Goal: Information Seeking & Learning: Compare options

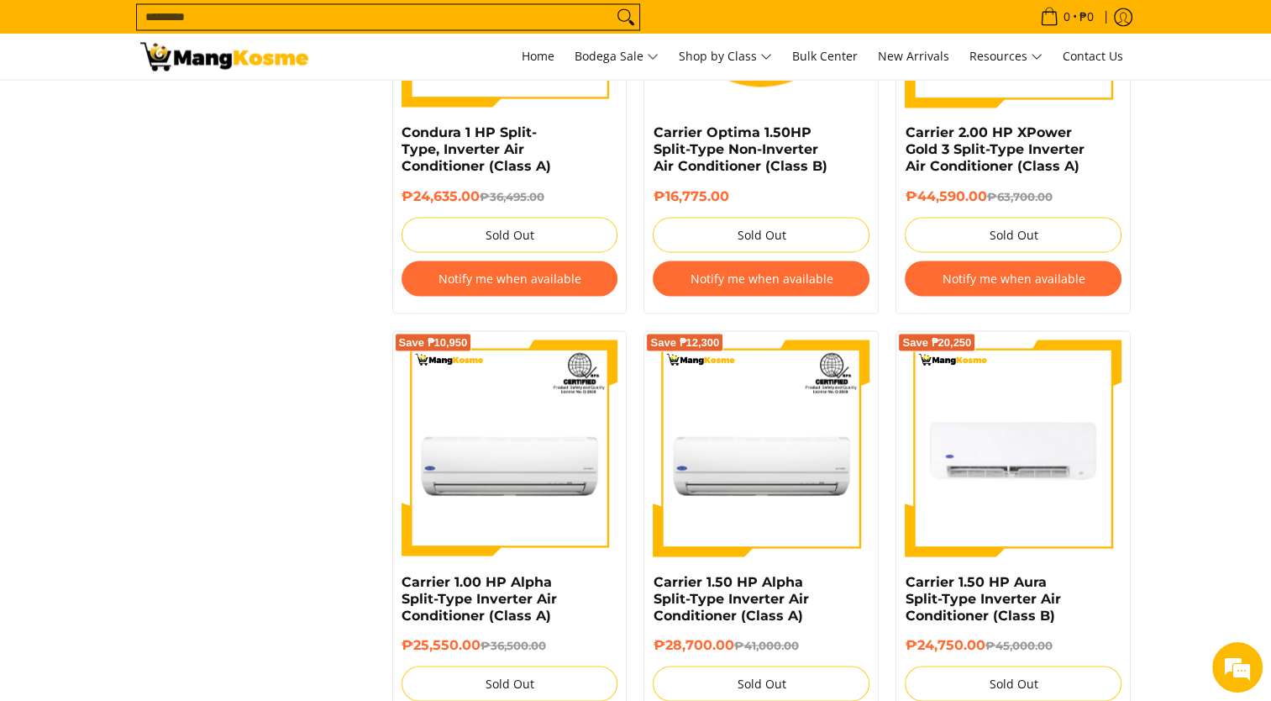
scroll to position [3232, 0]
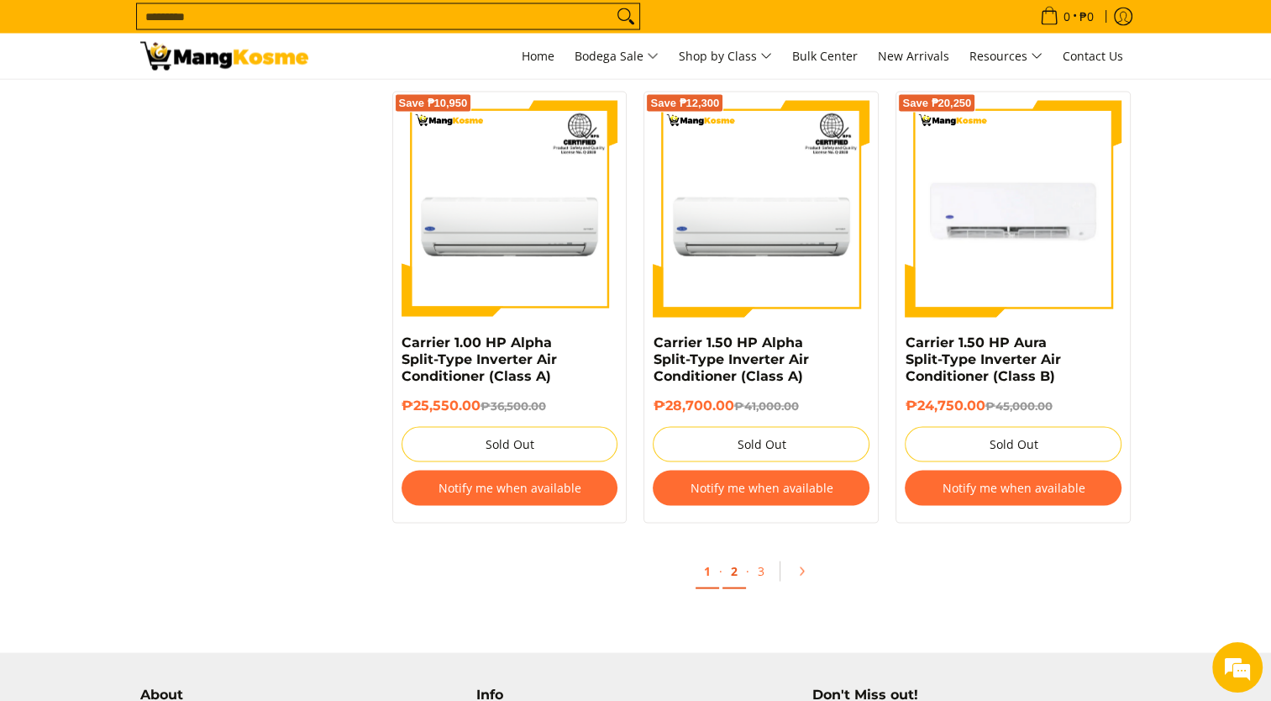
click at [732, 575] on link "2" at bounding box center [734, 571] width 24 height 34
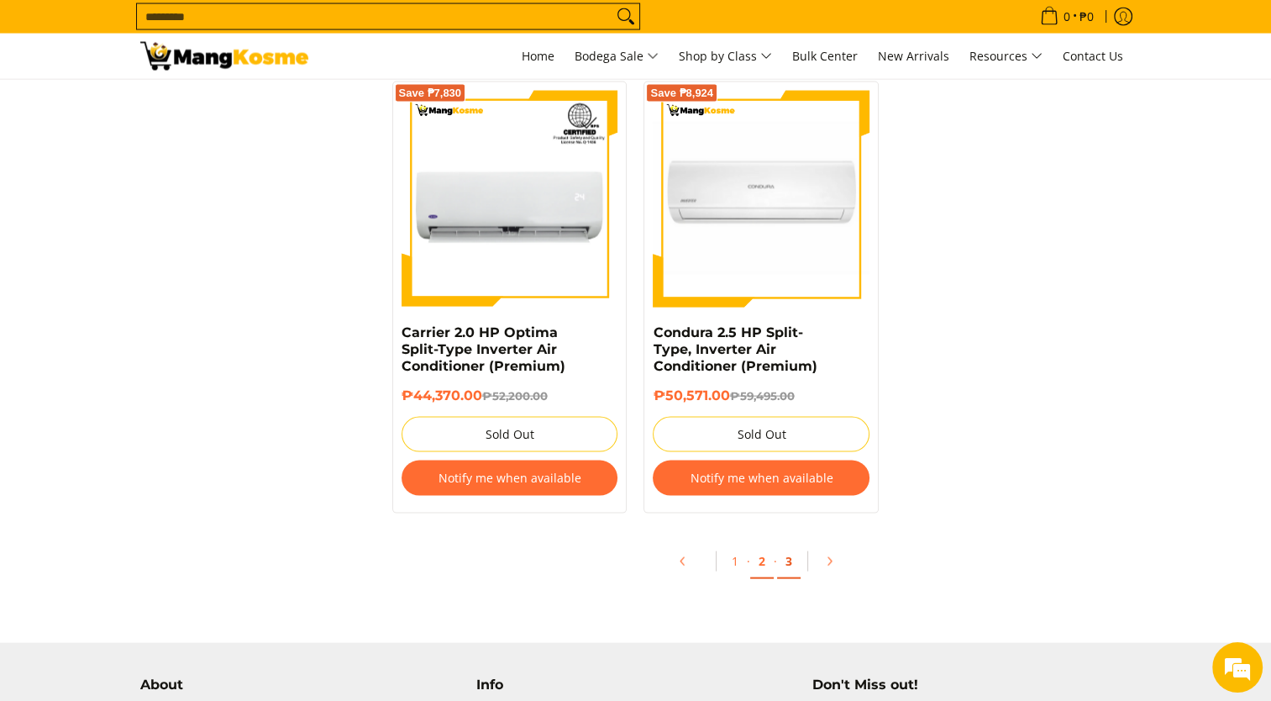
click at [789, 563] on link "3" at bounding box center [789, 561] width 24 height 34
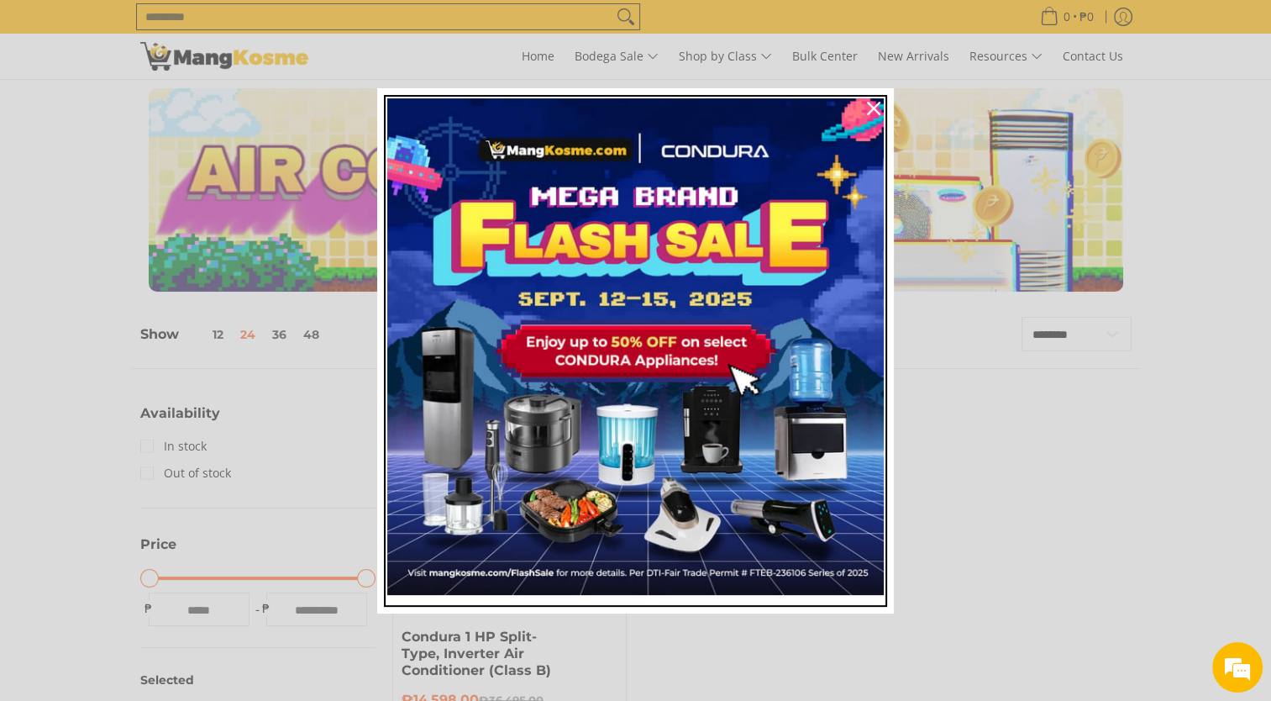
click at [704, 317] on img "Marketing offer form" at bounding box center [635, 346] width 496 height 496
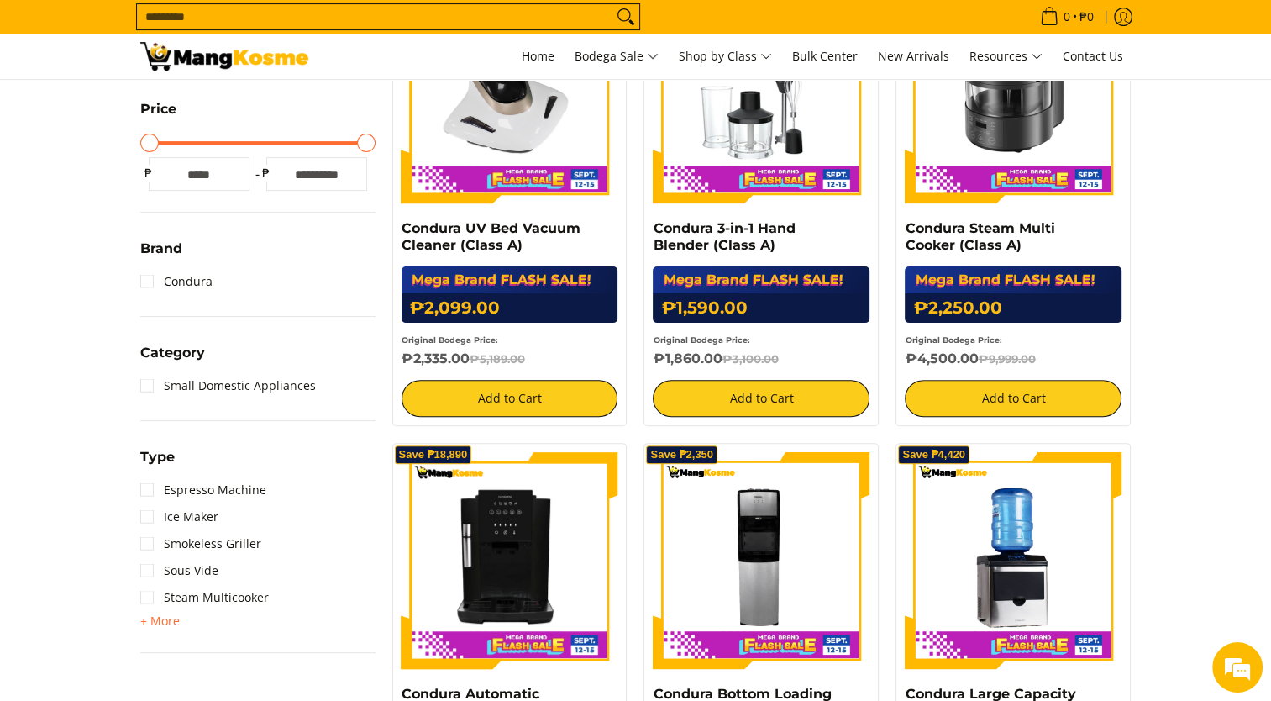
scroll to position [588, 0]
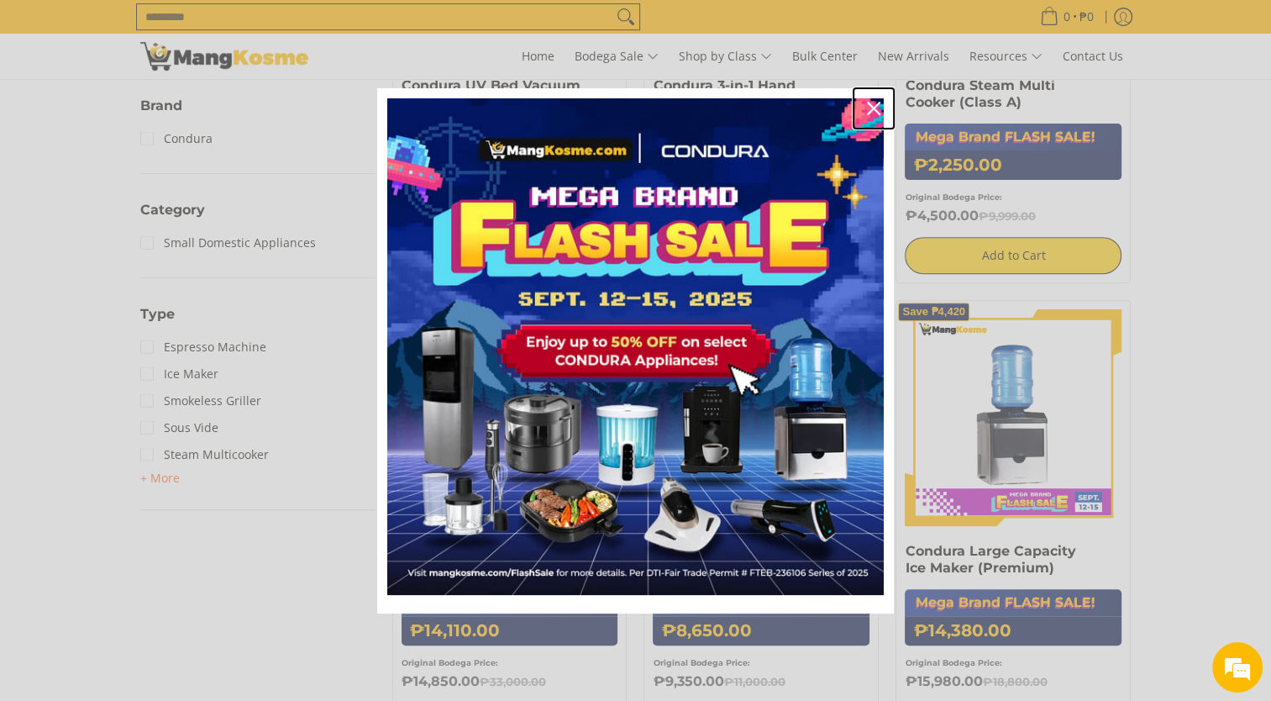
click at [869, 106] on icon "close icon" at bounding box center [873, 108] width 13 height 13
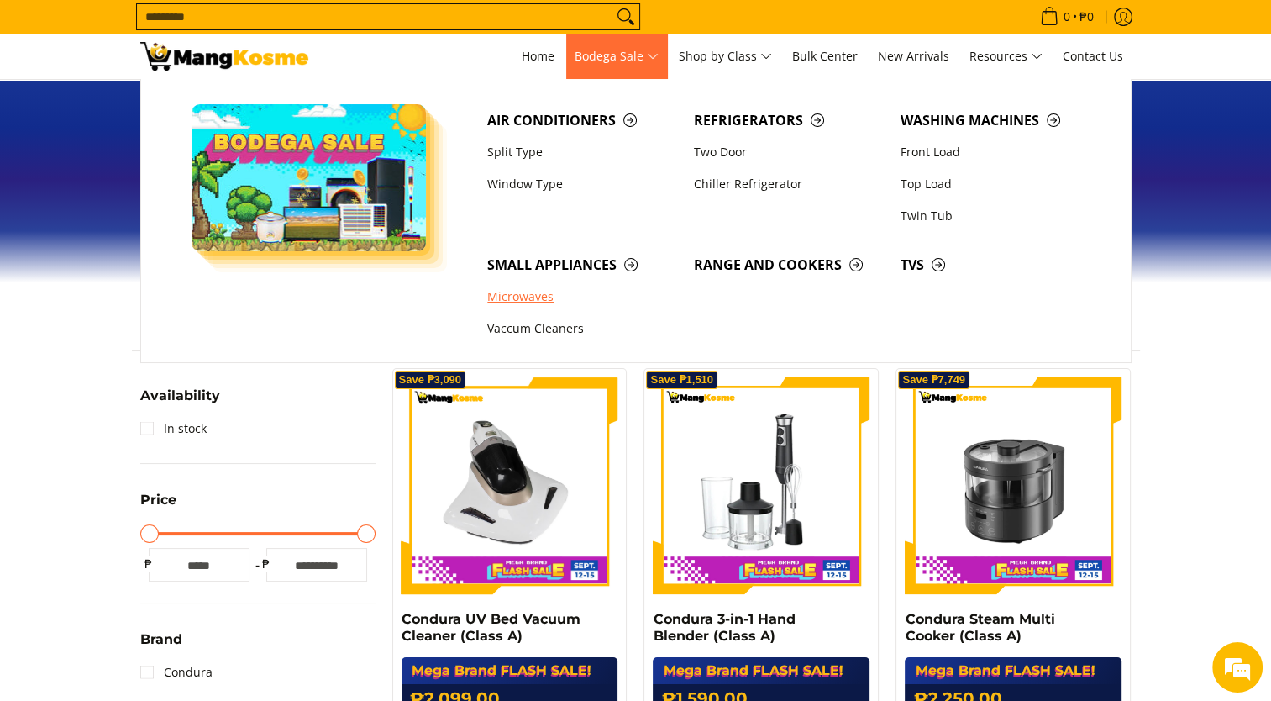
scroll to position [84, 0]
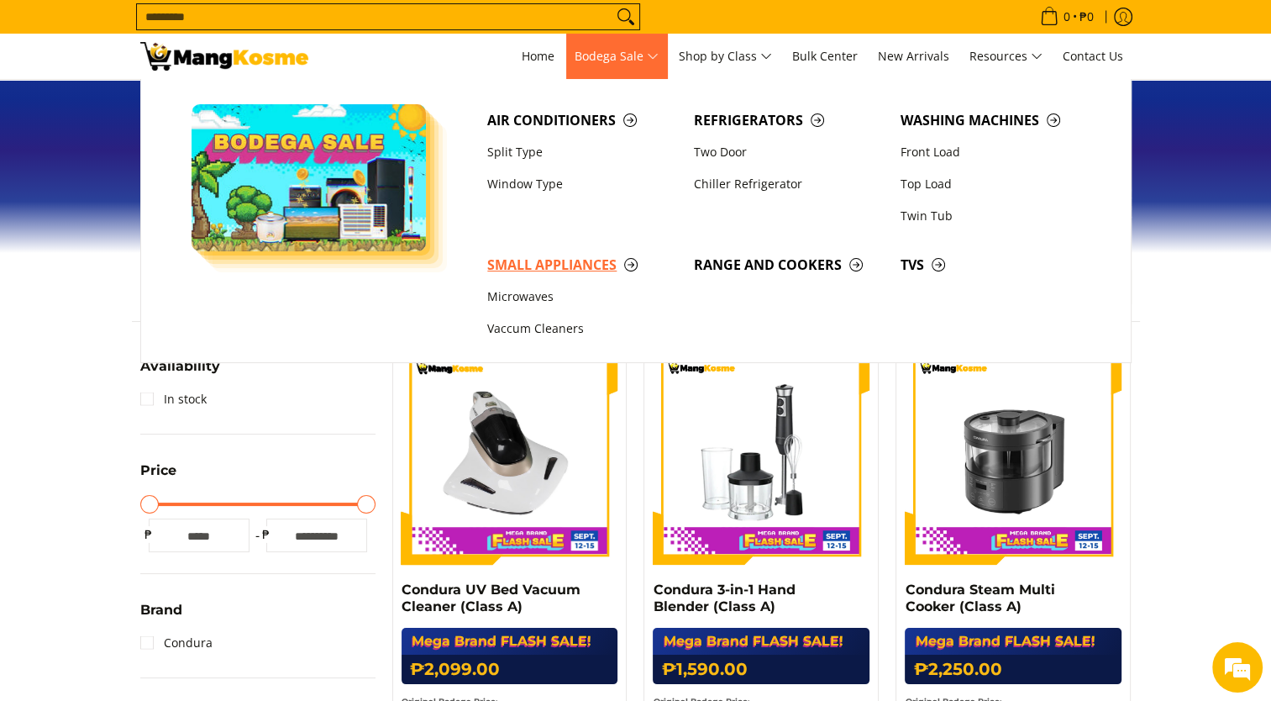
click at [590, 267] on span "Small Appliances" at bounding box center [582, 265] width 190 height 21
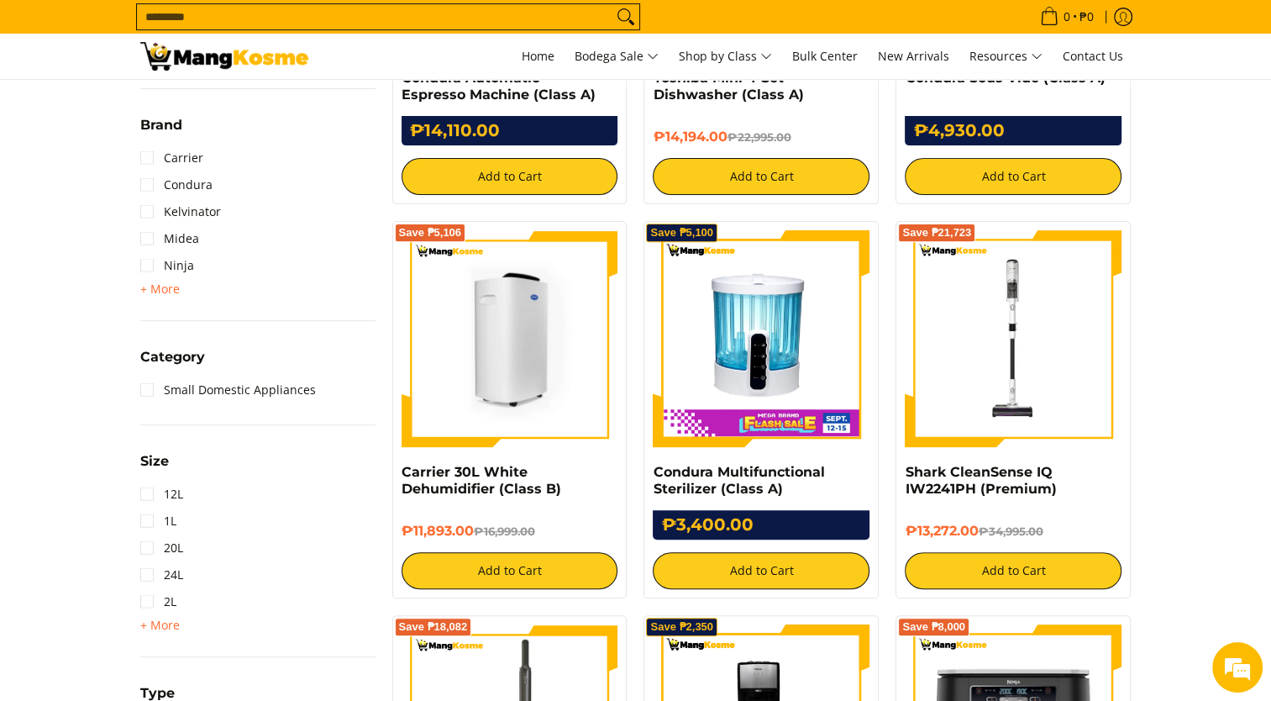
scroll to position [588, 0]
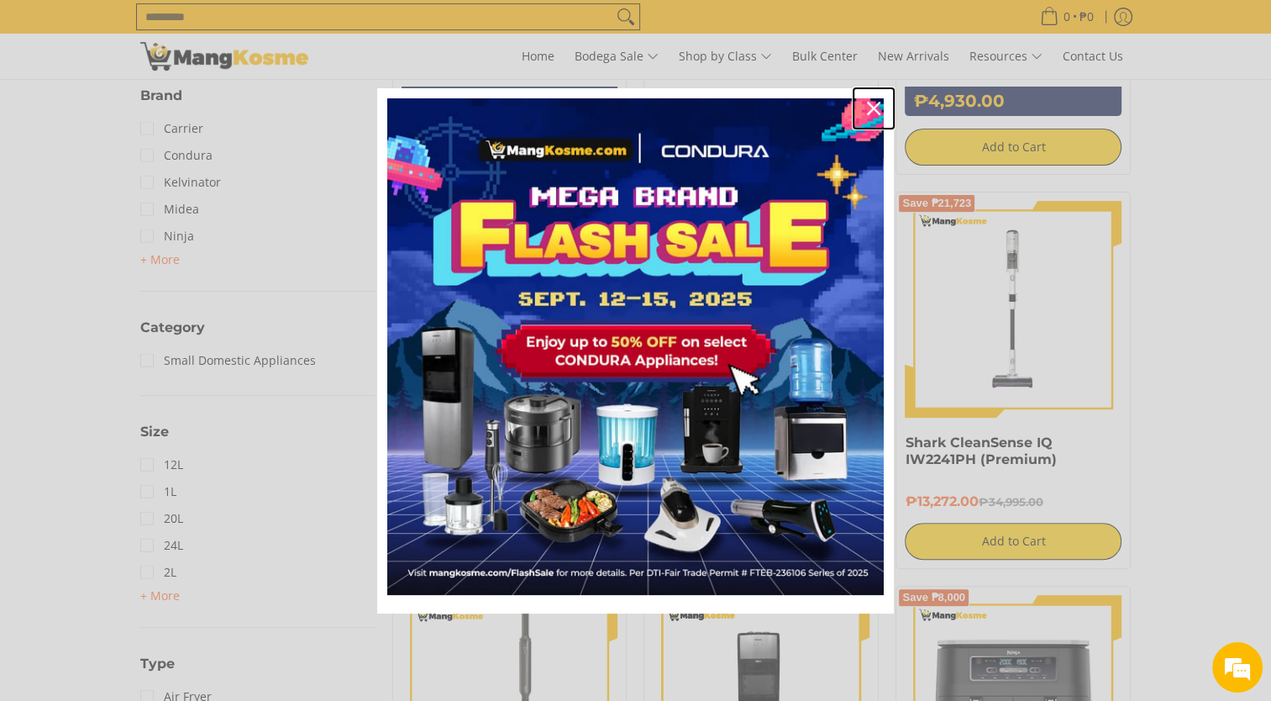
click at [874, 107] on icon "close icon" at bounding box center [873, 108] width 13 height 13
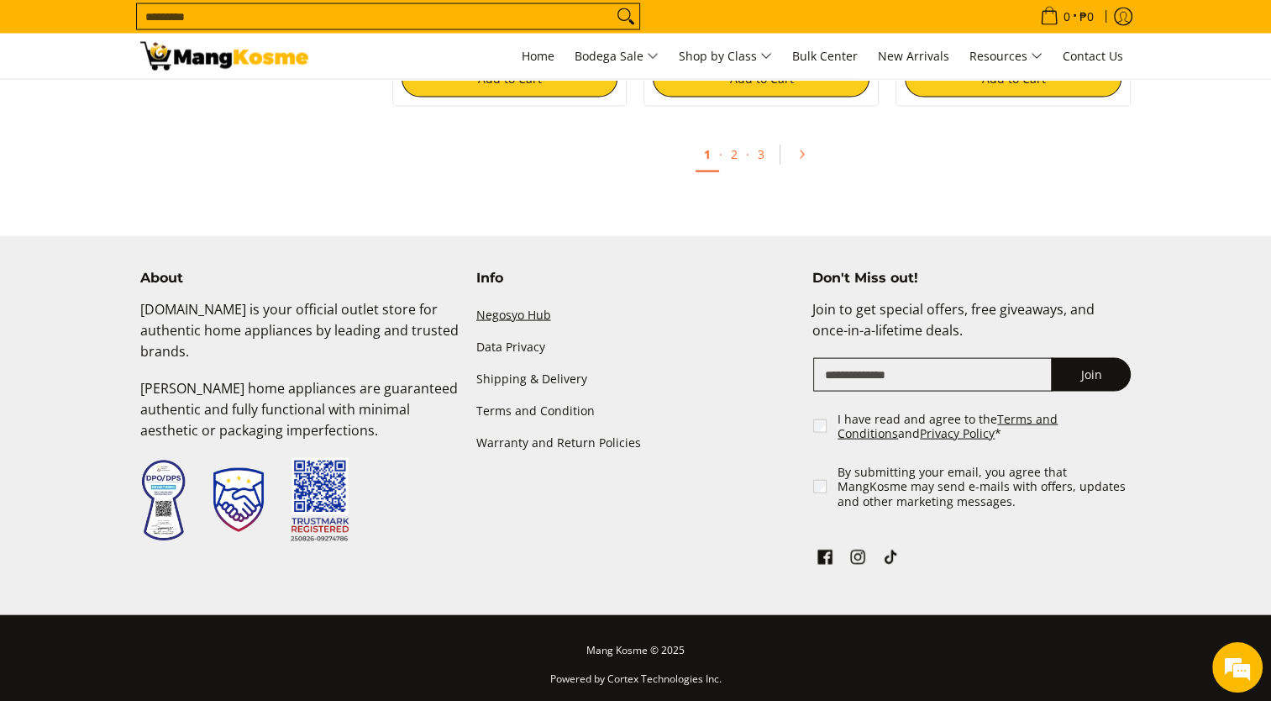
scroll to position [3166, 0]
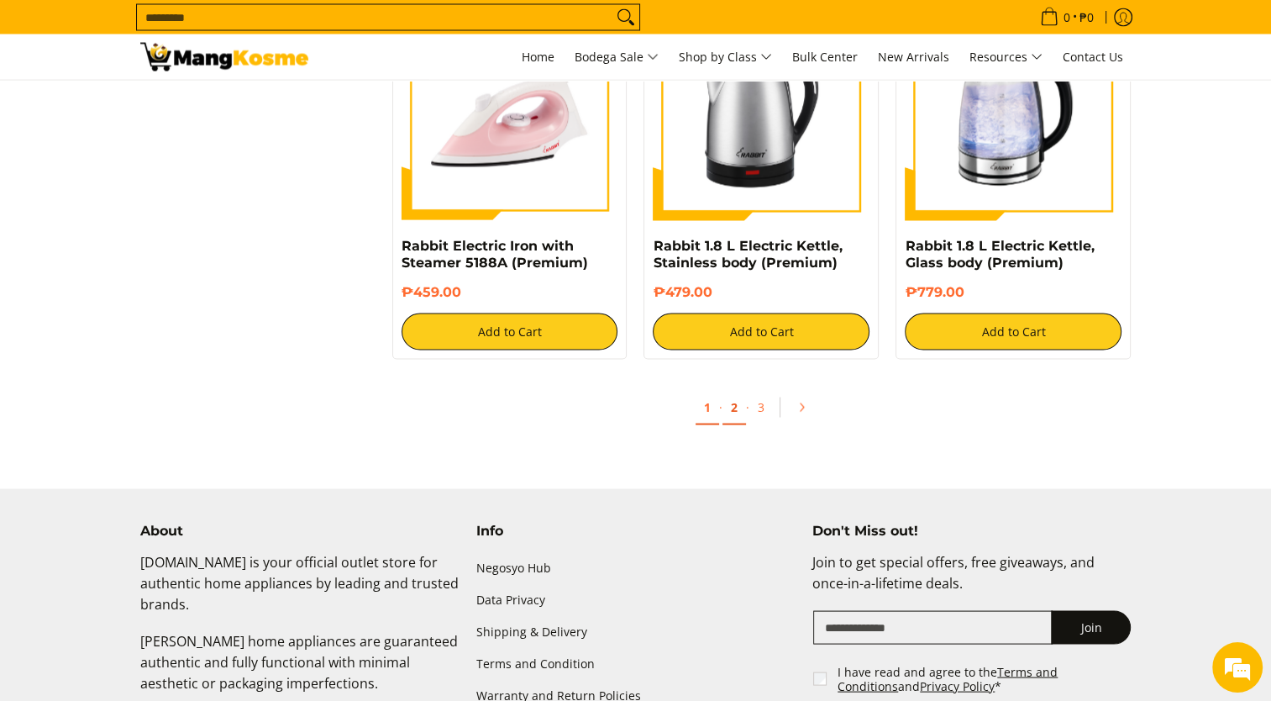
click at [737, 399] on link "2" at bounding box center [734, 407] width 24 height 34
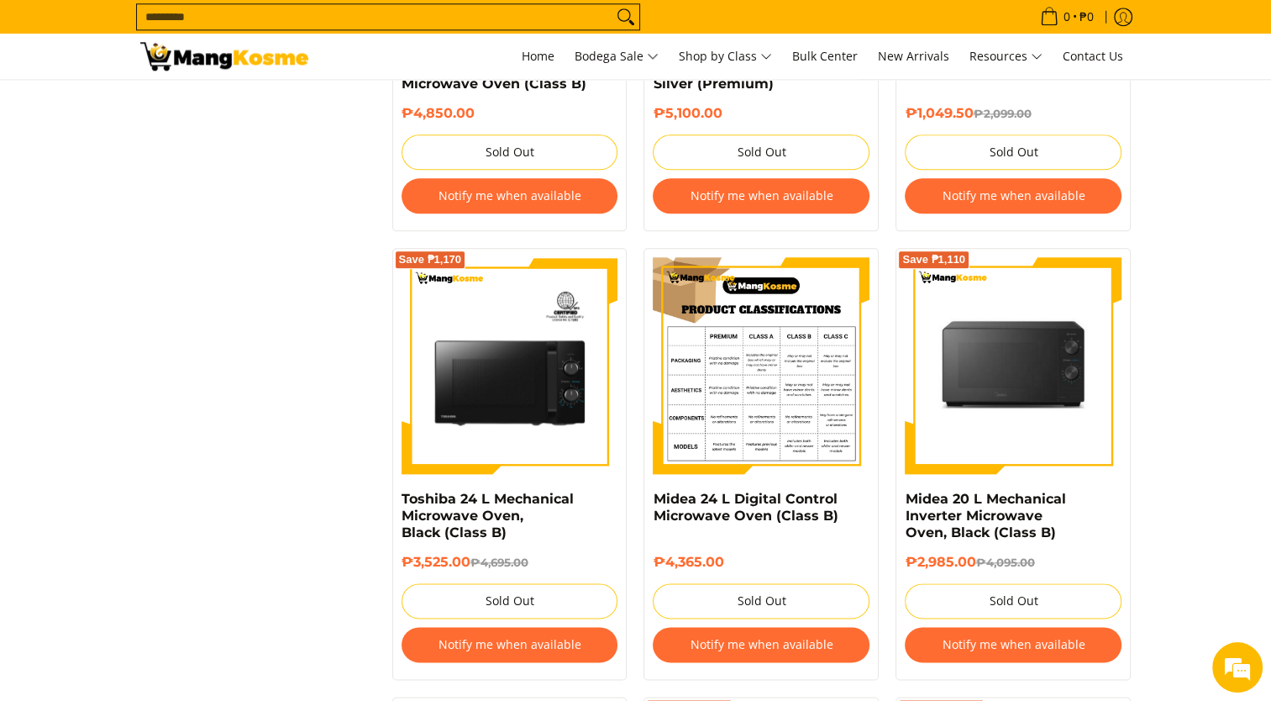
scroll to position [2436, 0]
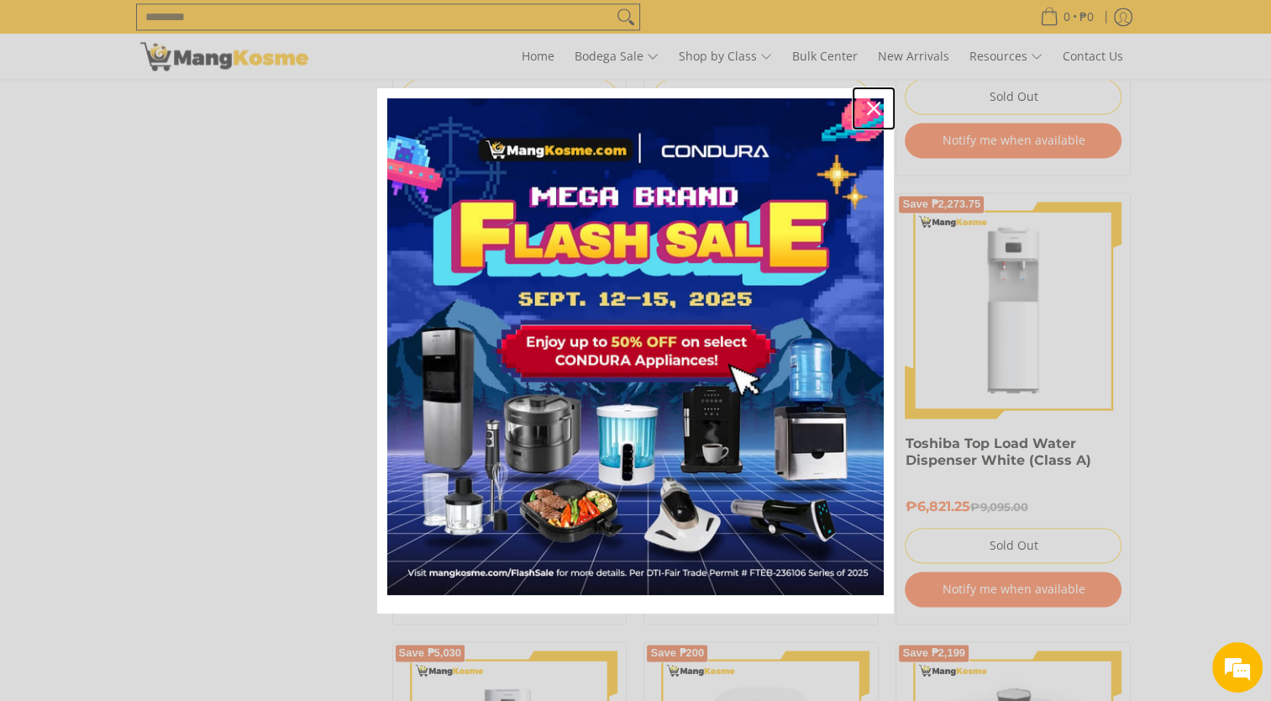
click at [868, 110] on icon "close icon" at bounding box center [873, 108] width 13 height 13
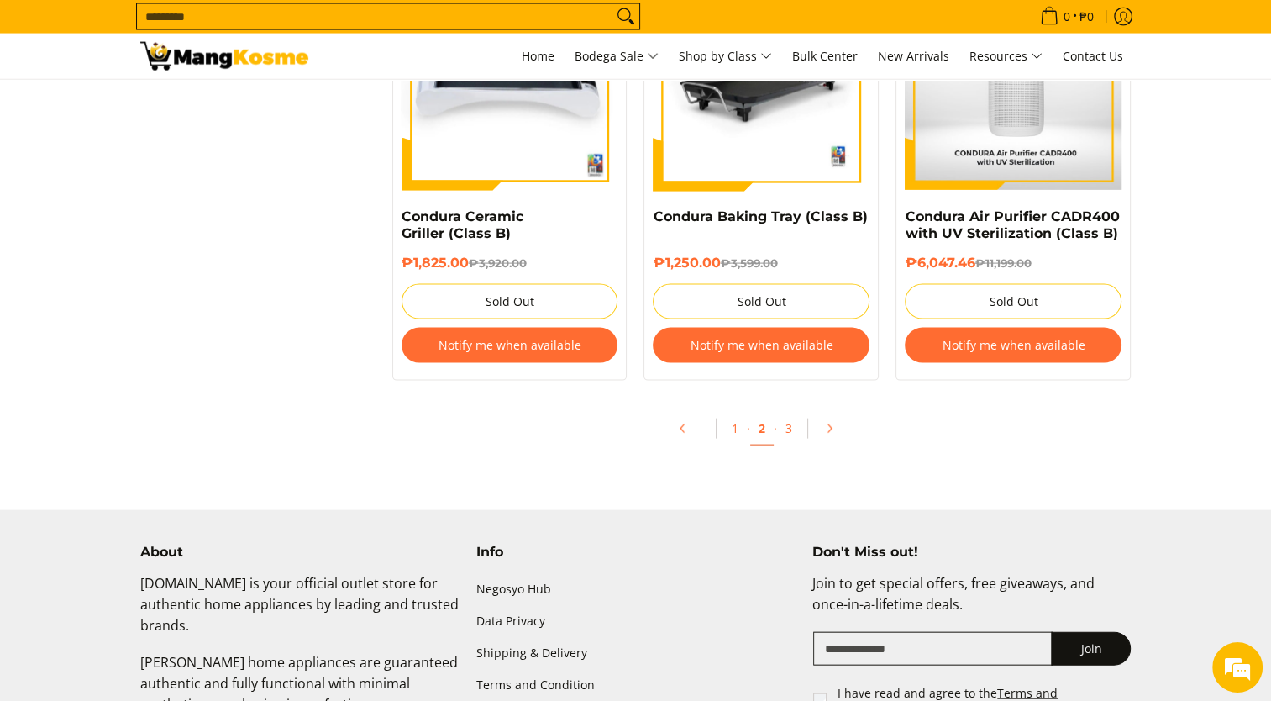
scroll to position [3612, 0]
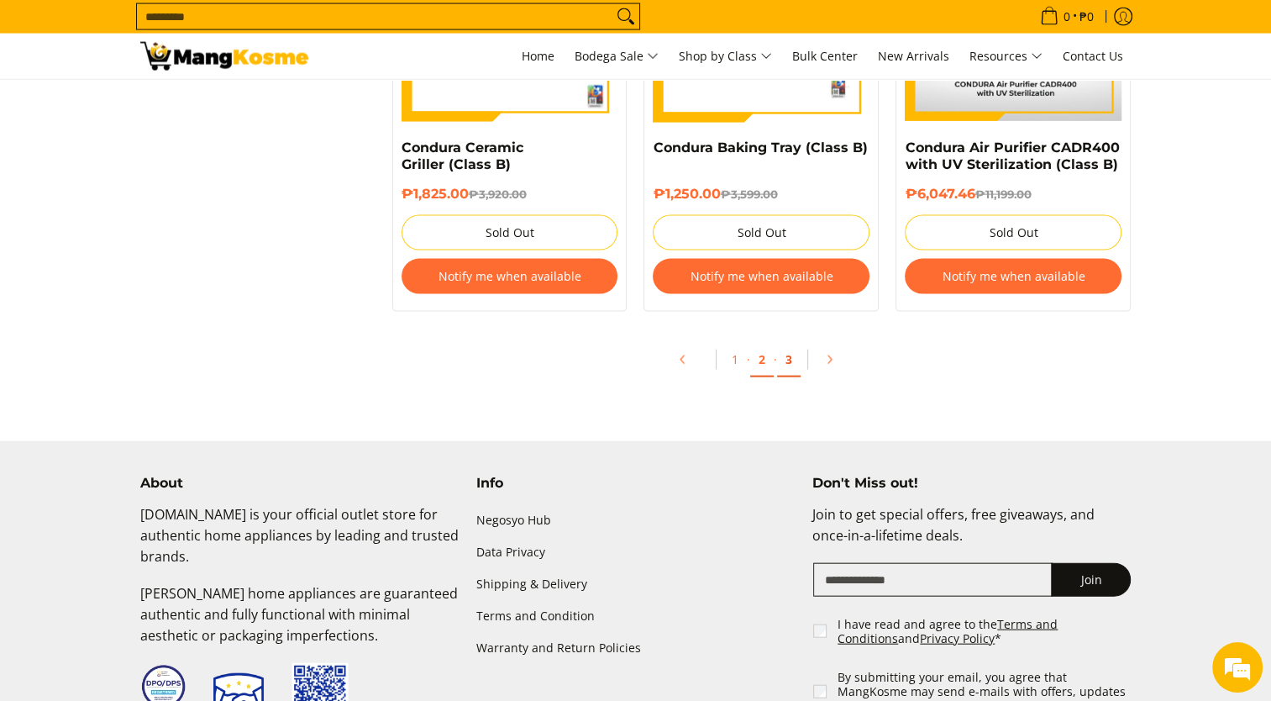
click at [790, 362] on link "3" at bounding box center [789, 360] width 24 height 34
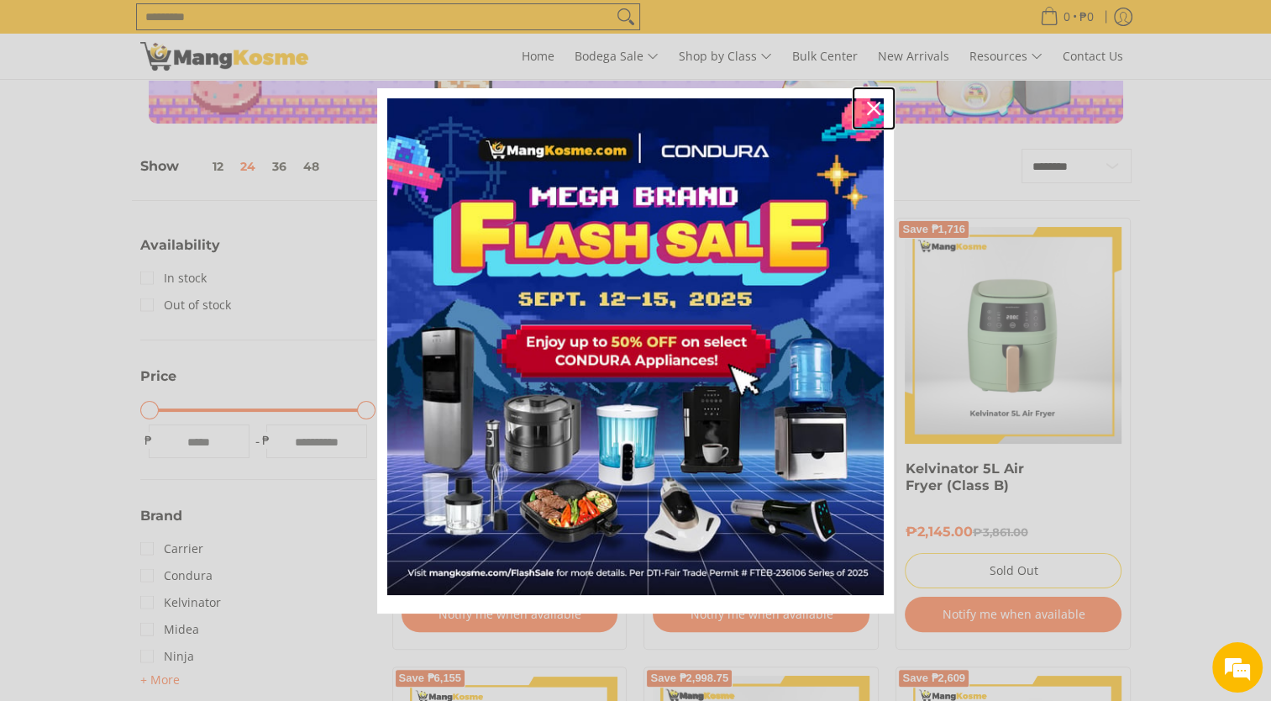
click at [871, 107] on icon "close icon" at bounding box center [873, 108] width 13 height 13
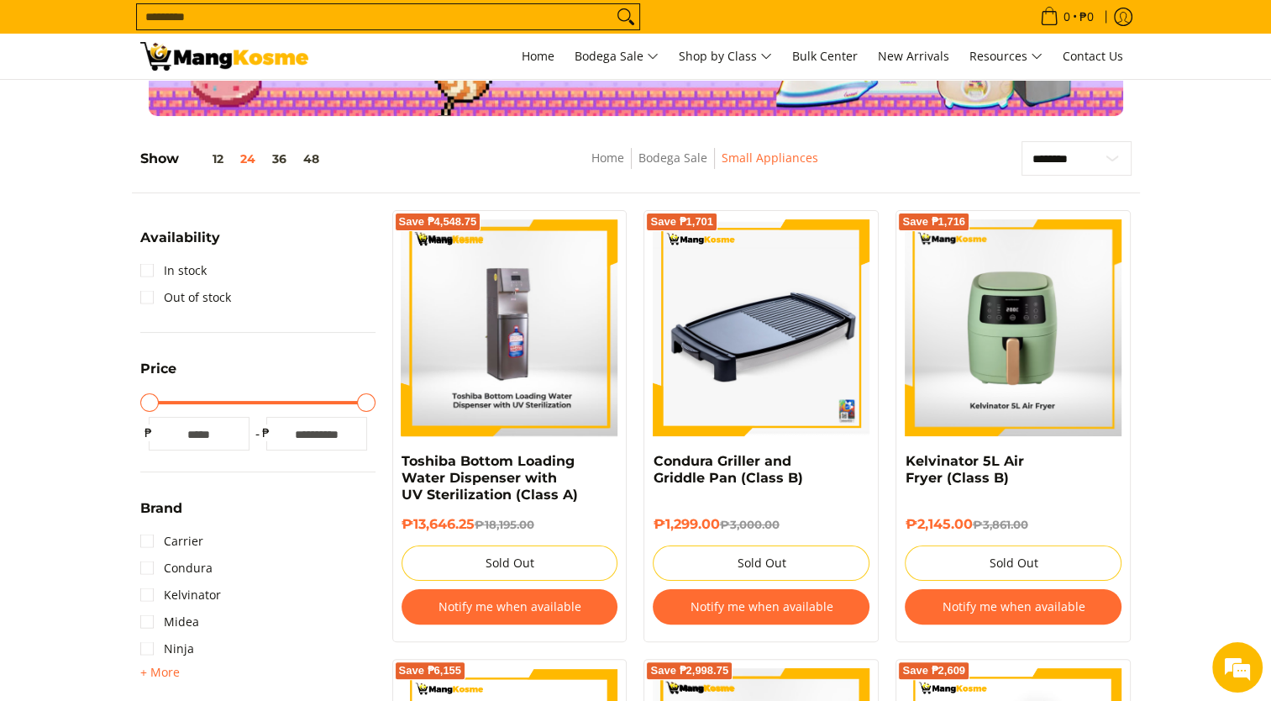
scroll to position [84, 0]
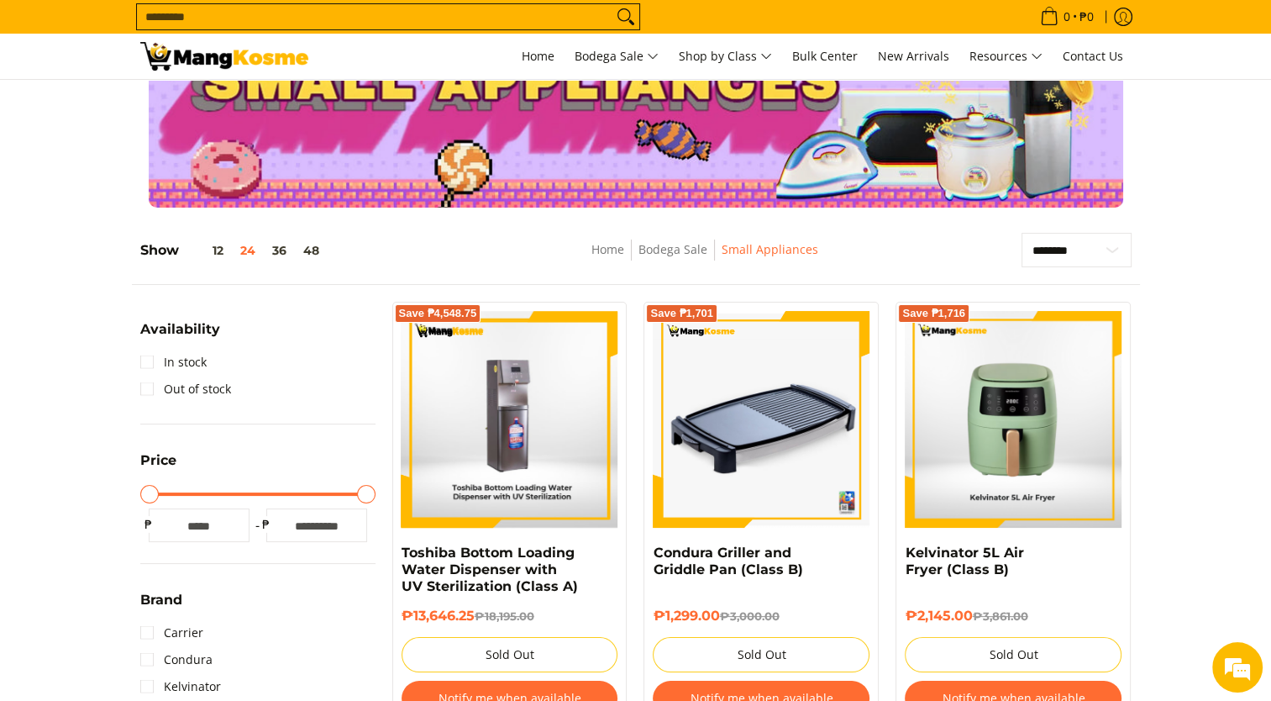
click at [528, 398] on img at bounding box center [510, 419] width 217 height 217
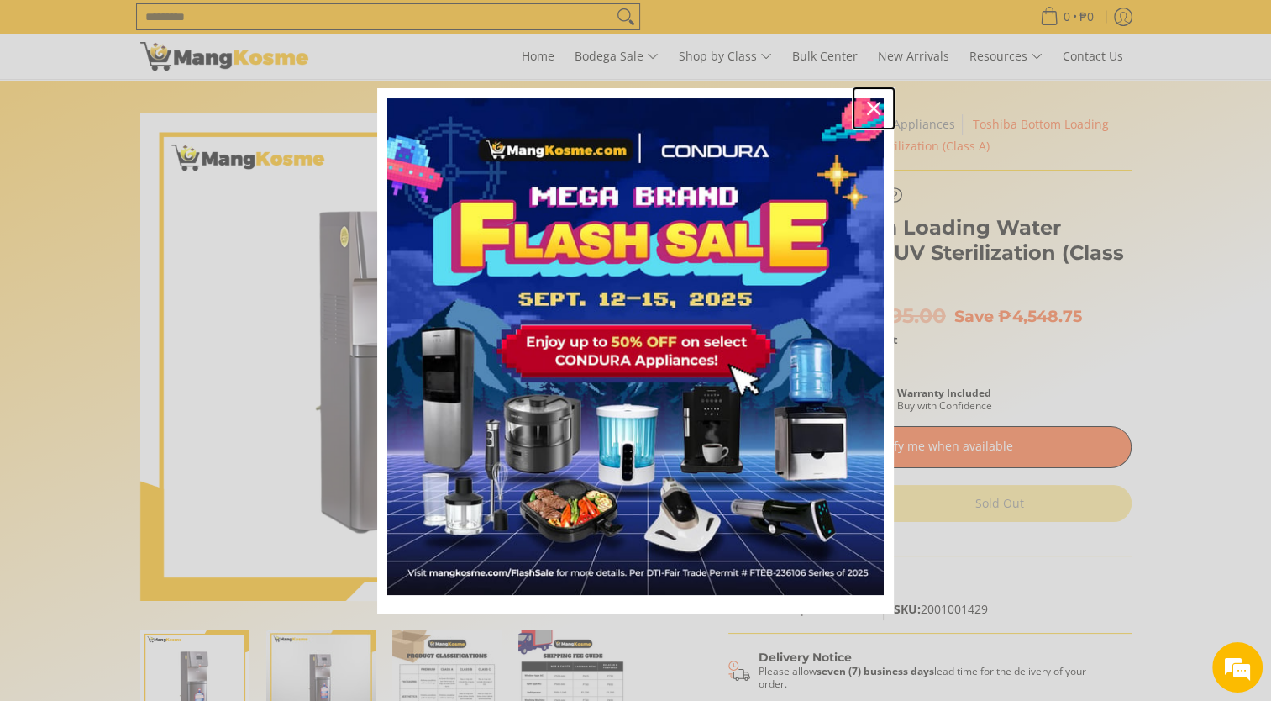
click at [872, 104] on icon "close icon" at bounding box center [873, 108] width 13 height 13
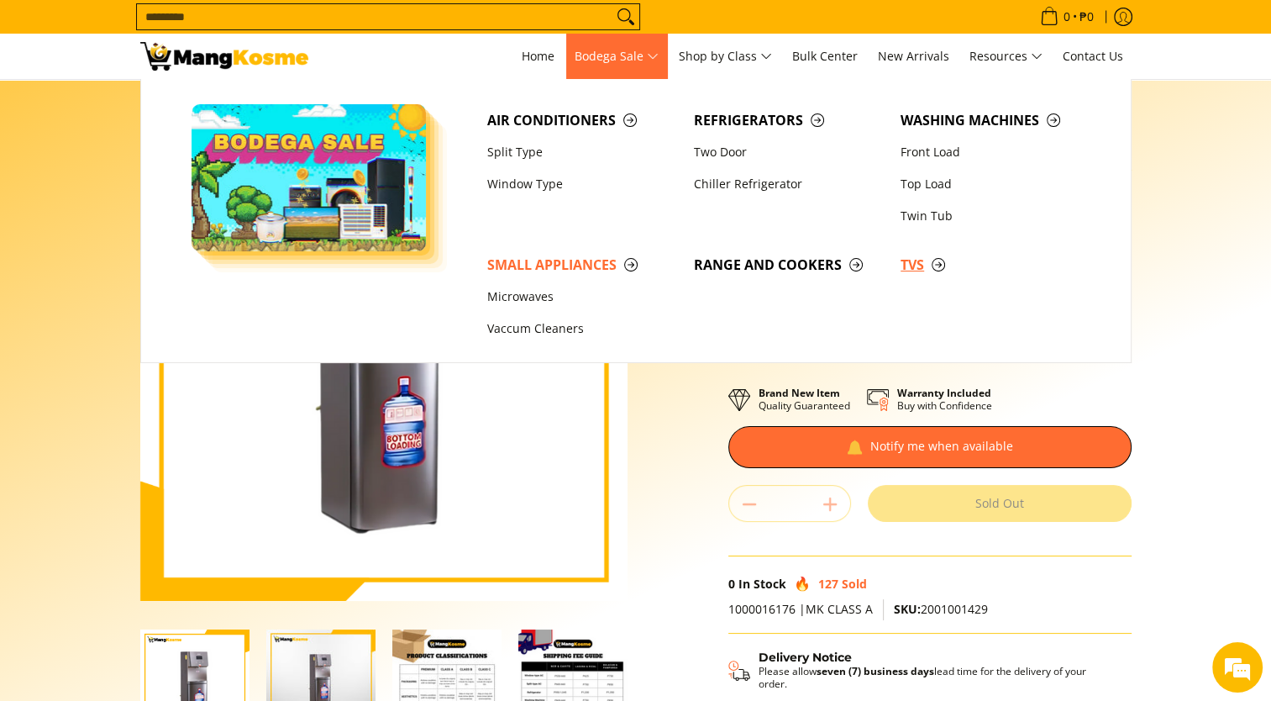
click at [918, 265] on span "TVs" at bounding box center [995, 265] width 190 height 21
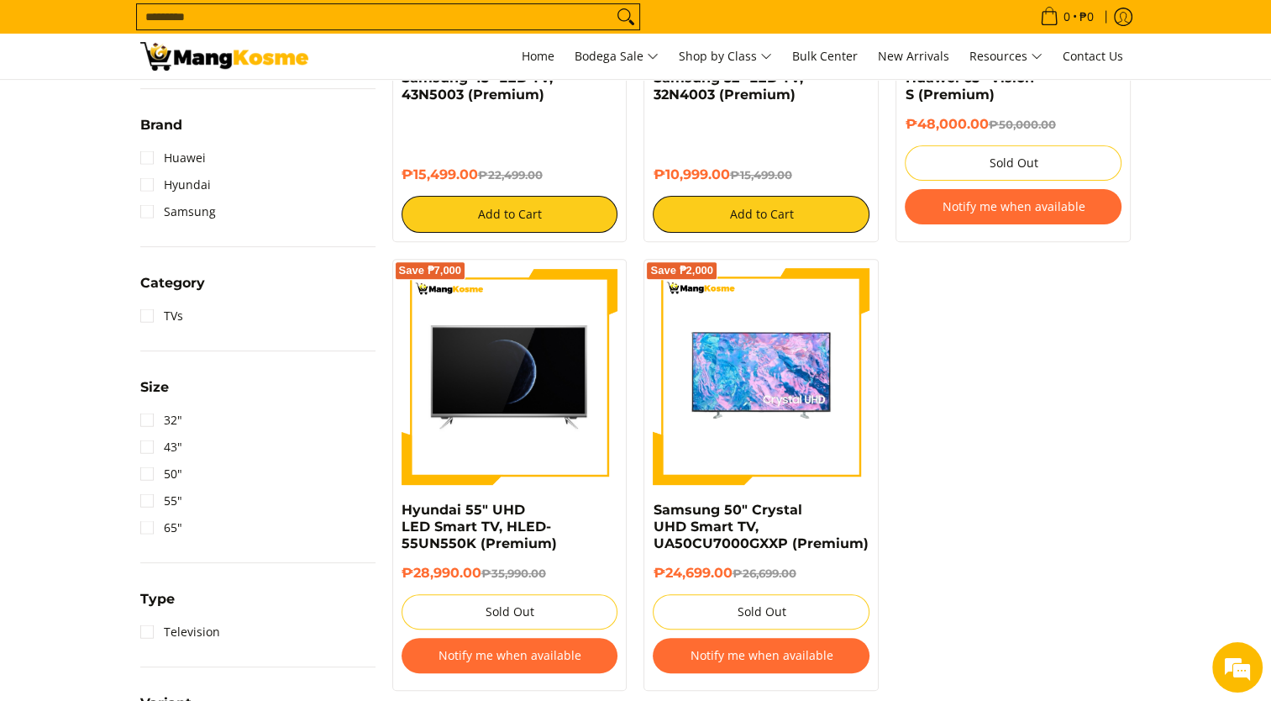
scroll to position [588, 0]
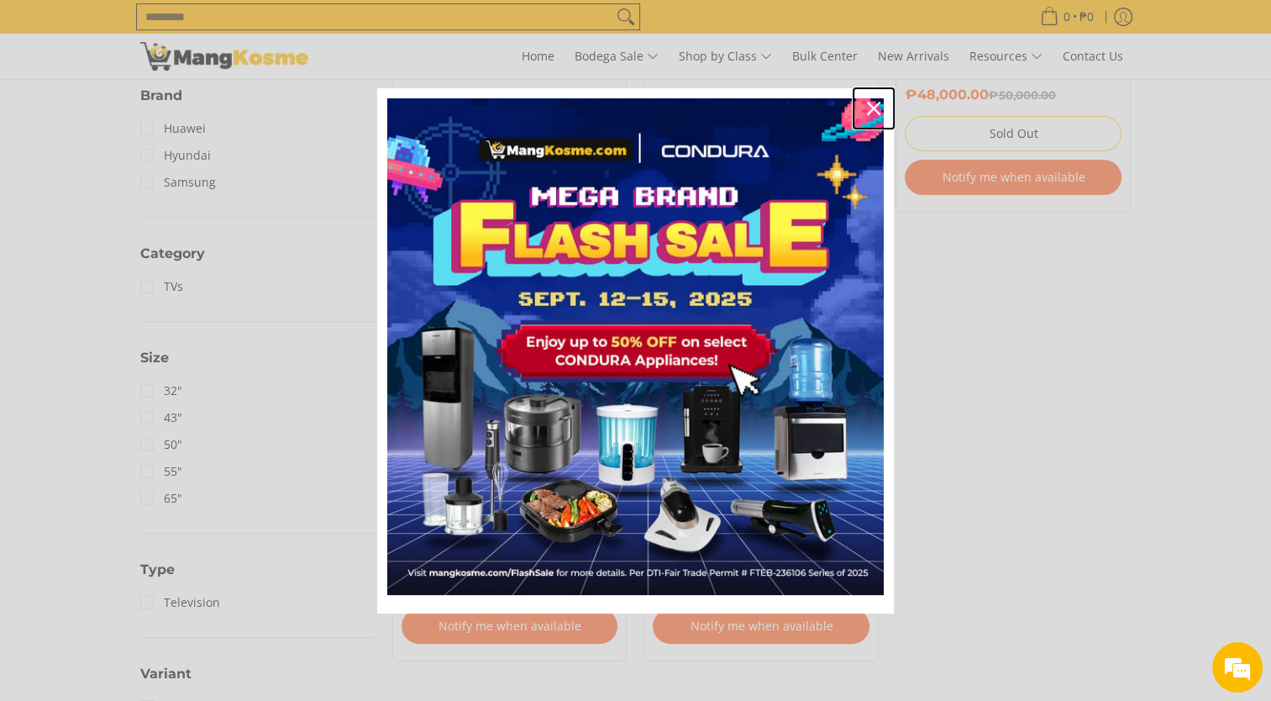
click at [870, 104] on icon "close icon" at bounding box center [873, 108] width 13 height 13
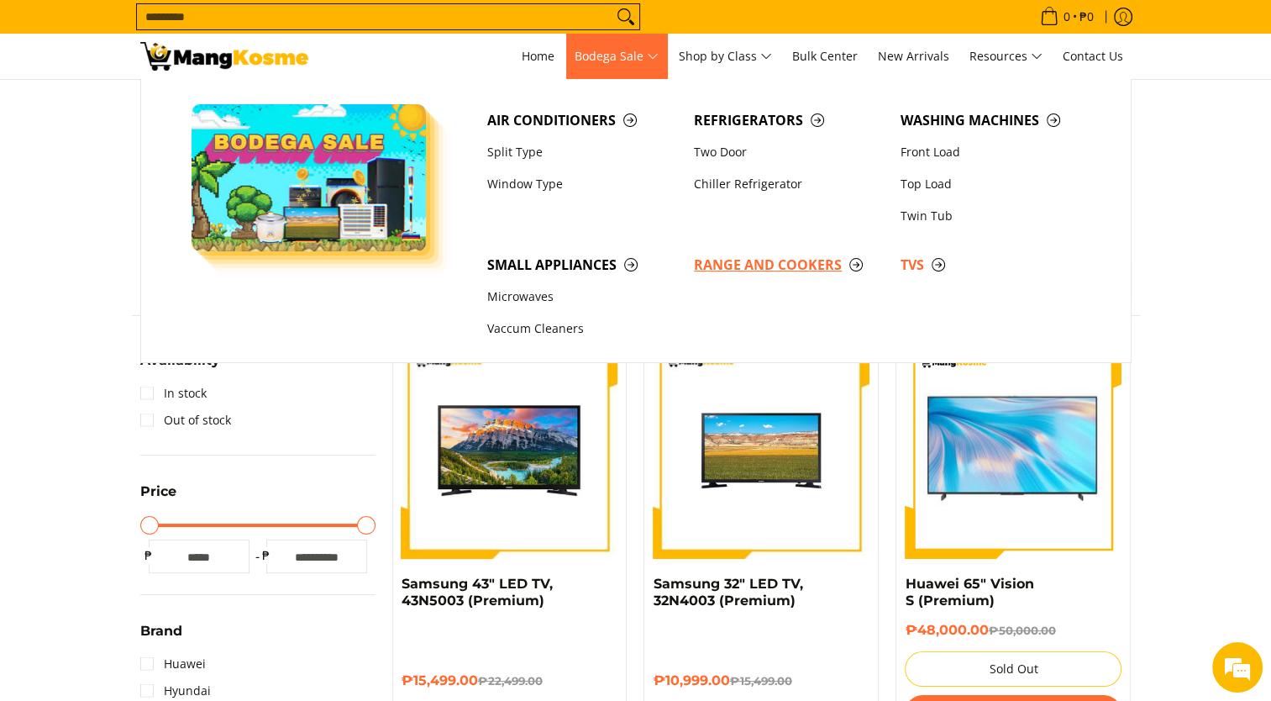
scroll to position [0, 0]
